Goal: Transaction & Acquisition: Purchase product/service

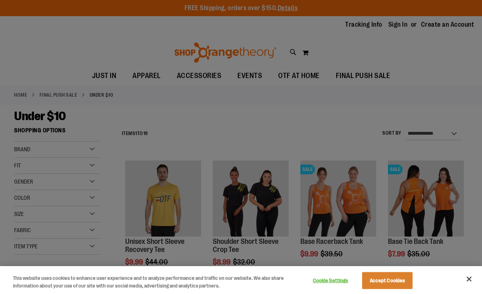
click at [400, 284] on button "Accept Cookies" at bounding box center [387, 280] width 51 height 17
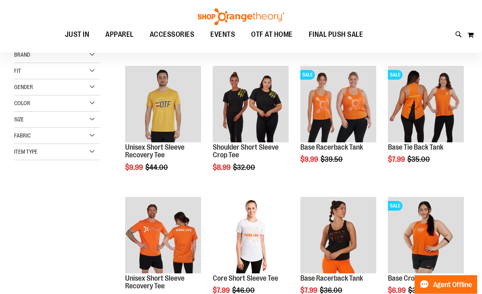
scroll to position [94, 0]
click at [19, 116] on span "Size" at bounding box center [19, 119] width 10 height 6
click at [61, 147] on link "L" at bounding box center [65, 140] width 15 height 15
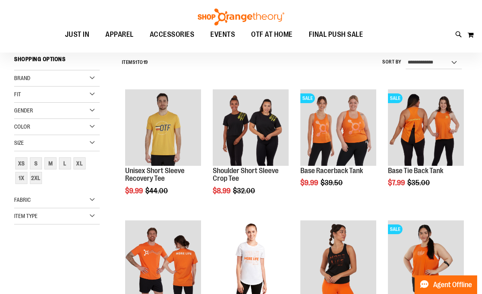
scroll to position [70, 0]
click at [54, 165] on div "M" at bounding box center [50, 164] width 12 height 12
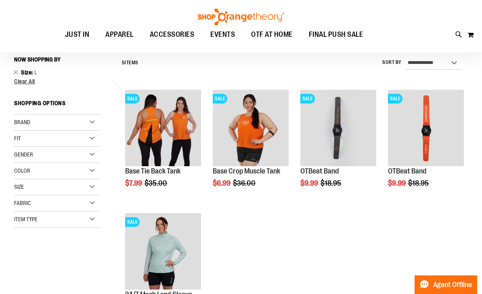
click at [21, 186] on span "Size" at bounding box center [19, 186] width 10 height 6
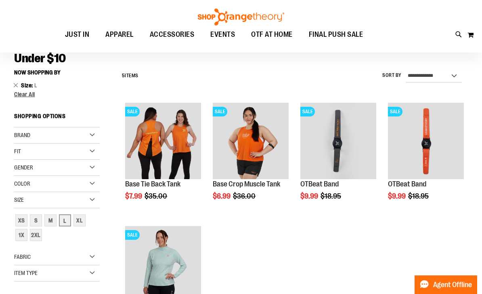
scroll to position [52, 0]
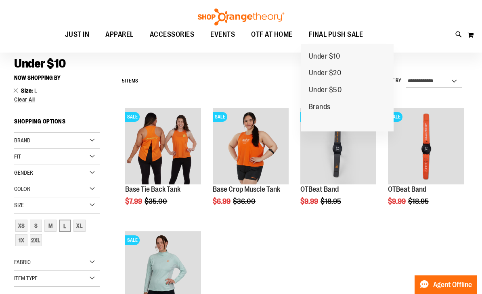
click at [317, 109] on span "Brands" at bounding box center [320, 108] width 22 height 10
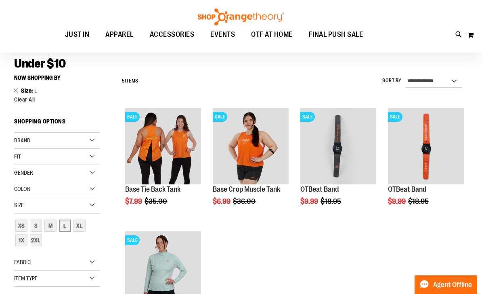
click at [20, 46] on link "Home" at bounding box center [20, 42] width 13 height 7
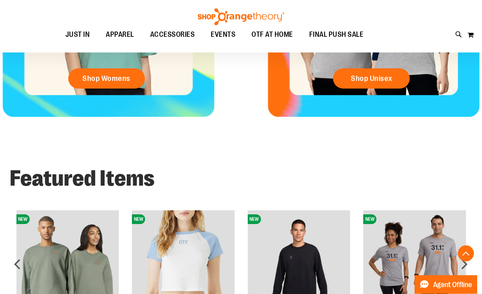
scroll to position [423, 0]
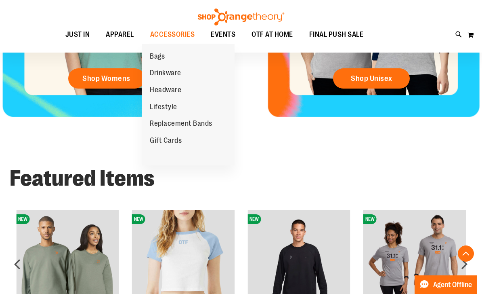
click at [154, 79] on span "Drinkware" at bounding box center [166, 74] width 32 height 10
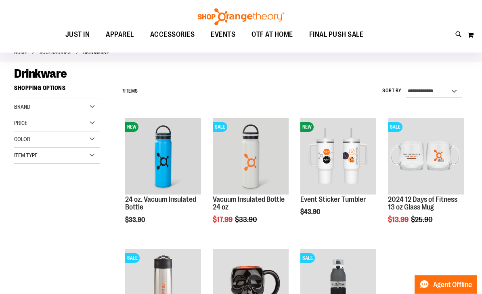
scroll to position [42, 0]
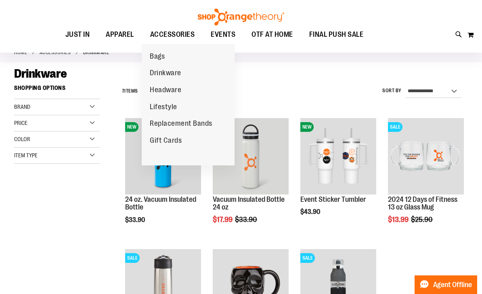
click at [151, 50] on link "Bags" at bounding box center [157, 56] width 31 height 17
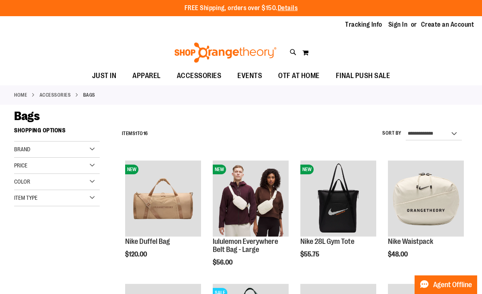
click at [25, 135] on strong "Shopping Options" at bounding box center [57, 132] width 86 height 18
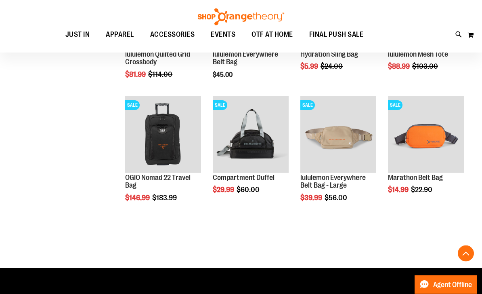
scroll to position [434, 0]
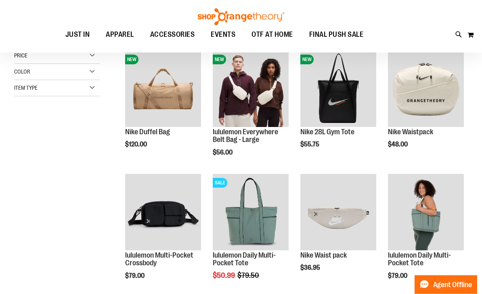
scroll to position [110, 0]
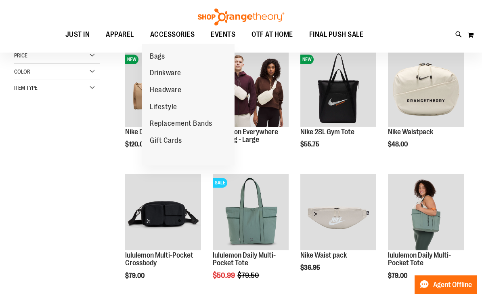
click at [157, 72] on span "Drinkware" at bounding box center [166, 74] width 32 height 10
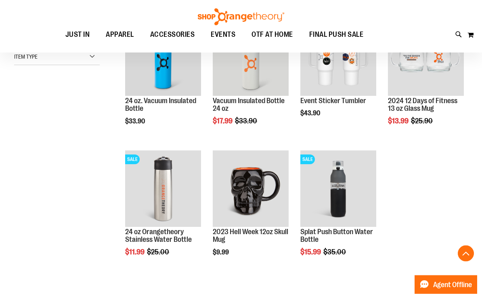
scroll to position [142, 0]
